Goal: Task Accomplishment & Management: Use online tool/utility

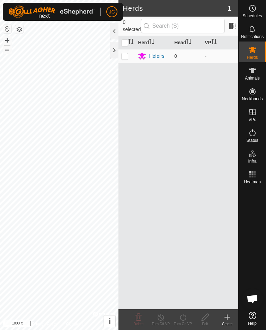
click at [115, 51] on div at bounding box center [114, 50] width 8 height 17
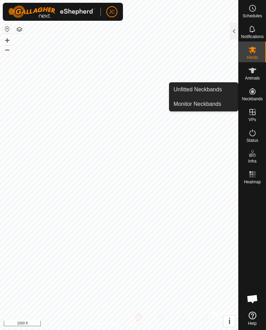
click at [213, 89] on span "Unfitted Neckbands" at bounding box center [197, 90] width 48 height 8
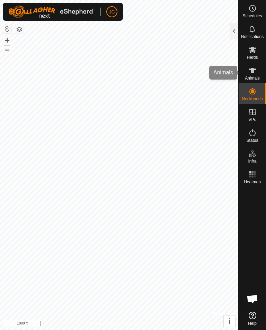
click at [253, 73] on icon at bounding box center [252, 70] width 8 height 8
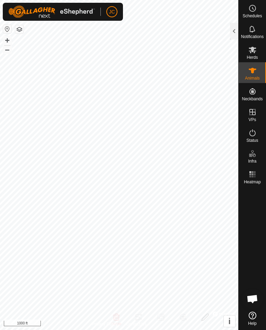
click at [234, 34] on div at bounding box center [234, 31] width 8 height 17
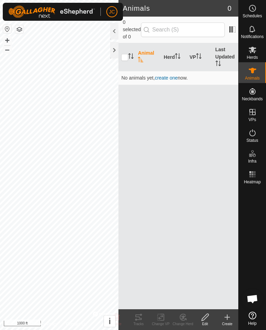
click at [229, 320] on icon at bounding box center [227, 317] width 8 height 8
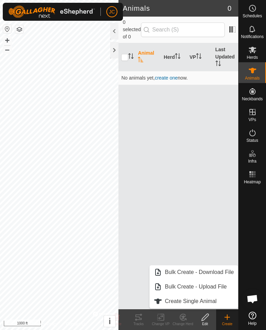
click at [211, 299] on span "Create Single Animal" at bounding box center [191, 301] width 52 height 8
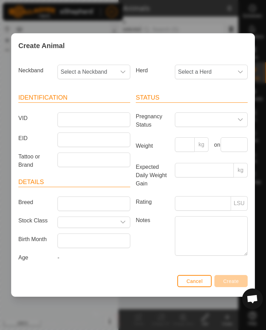
click at [196, 282] on span "Cancel" at bounding box center [194, 282] width 16 height 6
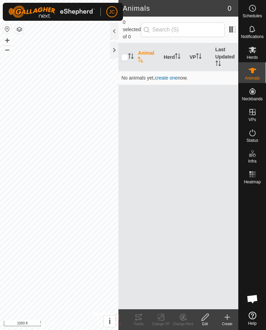
click at [228, 318] on icon at bounding box center [227, 317] width 8 height 8
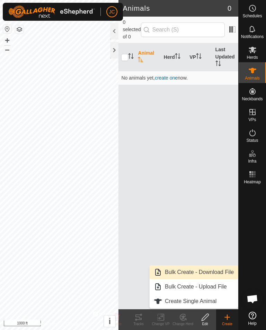
click at [222, 271] on span "Bulk Create - Download File" at bounding box center [199, 272] width 69 height 8
